Goal: Task Accomplishment & Management: Use online tool/utility

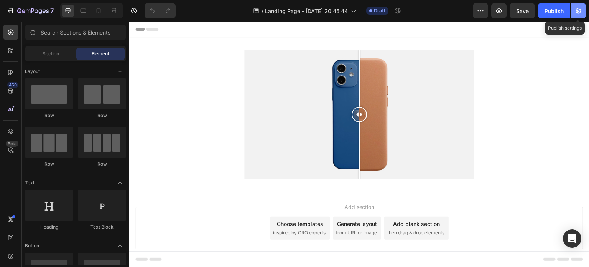
click at [575, 12] on icon "button" at bounding box center [579, 11] width 8 height 8
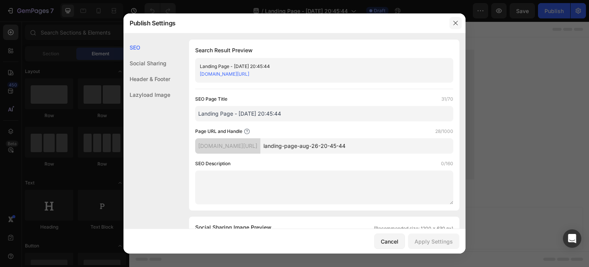
click at [455, 22] on icon "button" at bounding box center [455, 23] width 4 height 4
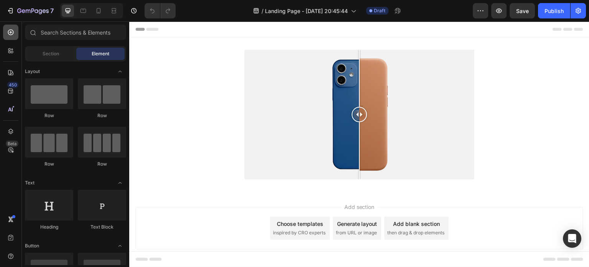
click at [12, 35] on icon at bounding box center [11, 33] width 6 height 6
click at [21, 14] on icon "button" at bounding box center [32, 11] width 31 height 7
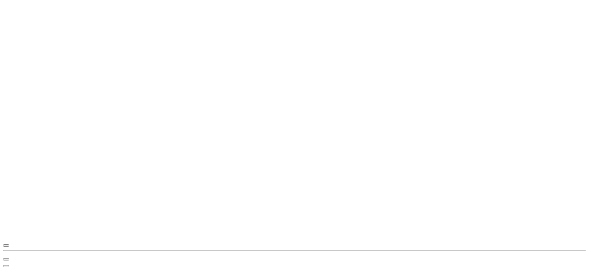
scroll to position [2455, 0]
